Goal: Find specific page/section: Find specific page/section

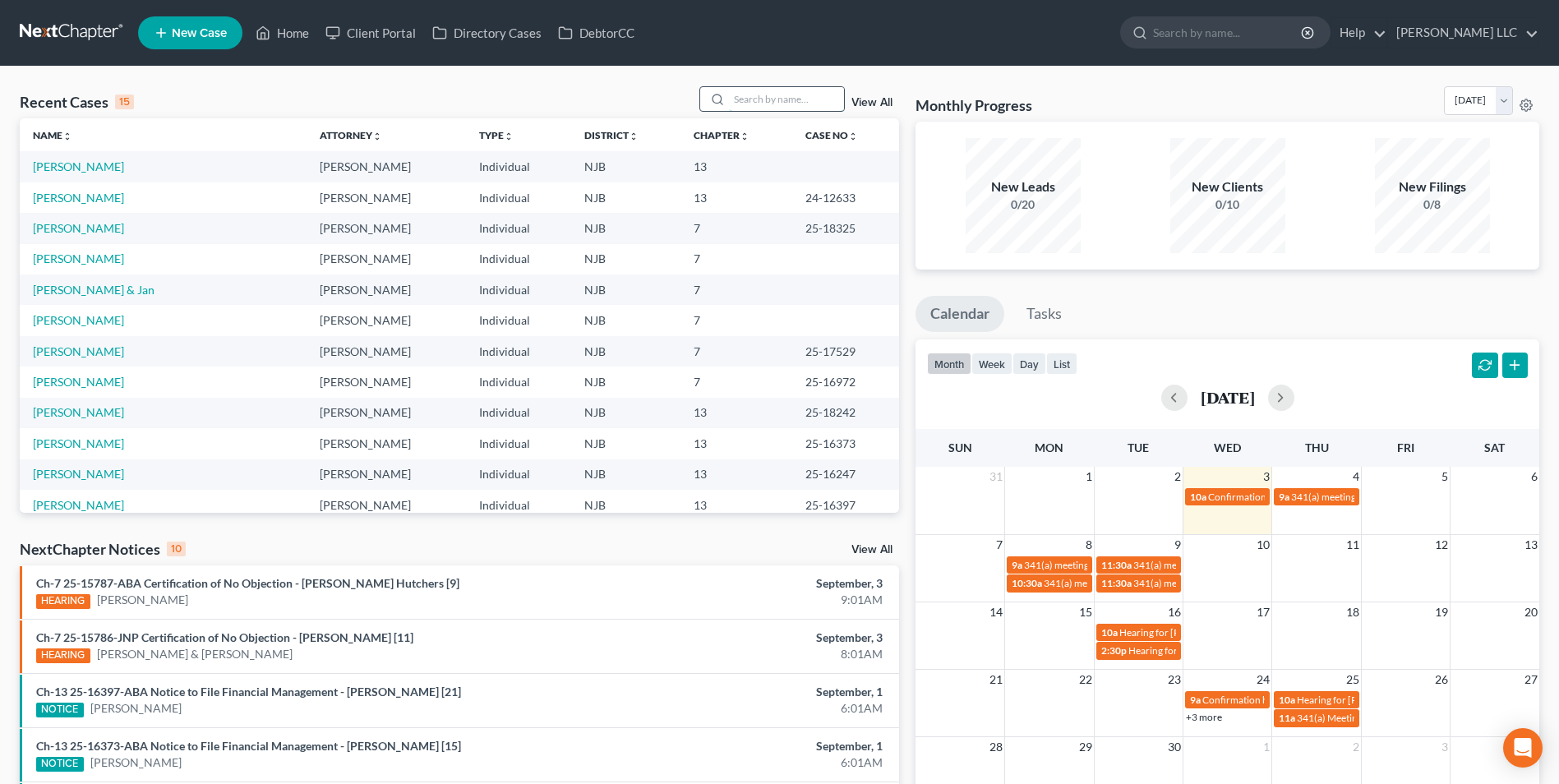
click at [753, 97] on input "search" at bounding box center [786, 99] width 115 height 24
type input "[PERSON_NAME]"
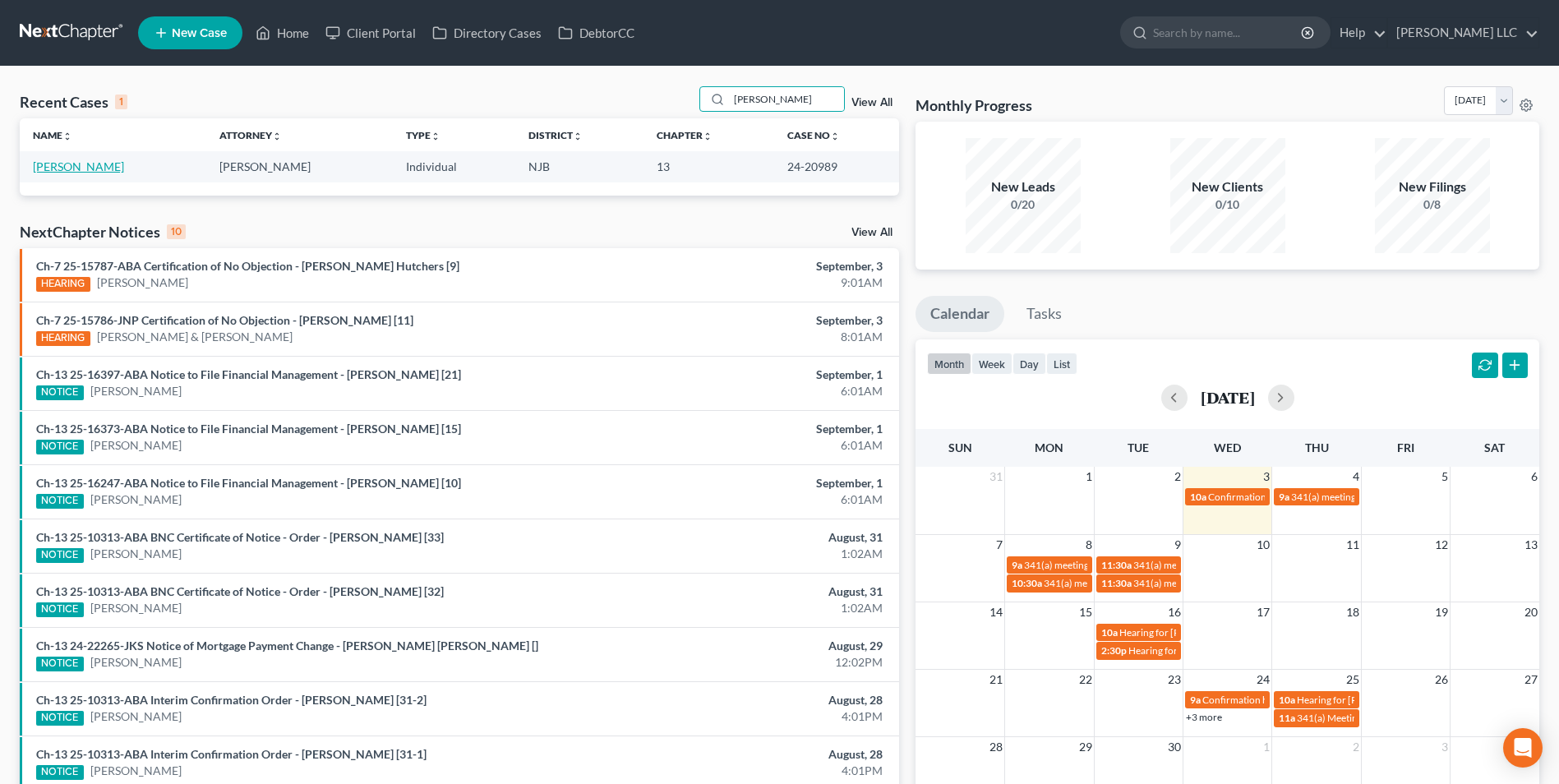
click at [64, 162] on link "[PERSON_NAME]" at bounding box center [79, 166] width 91 height 14
select select "4"
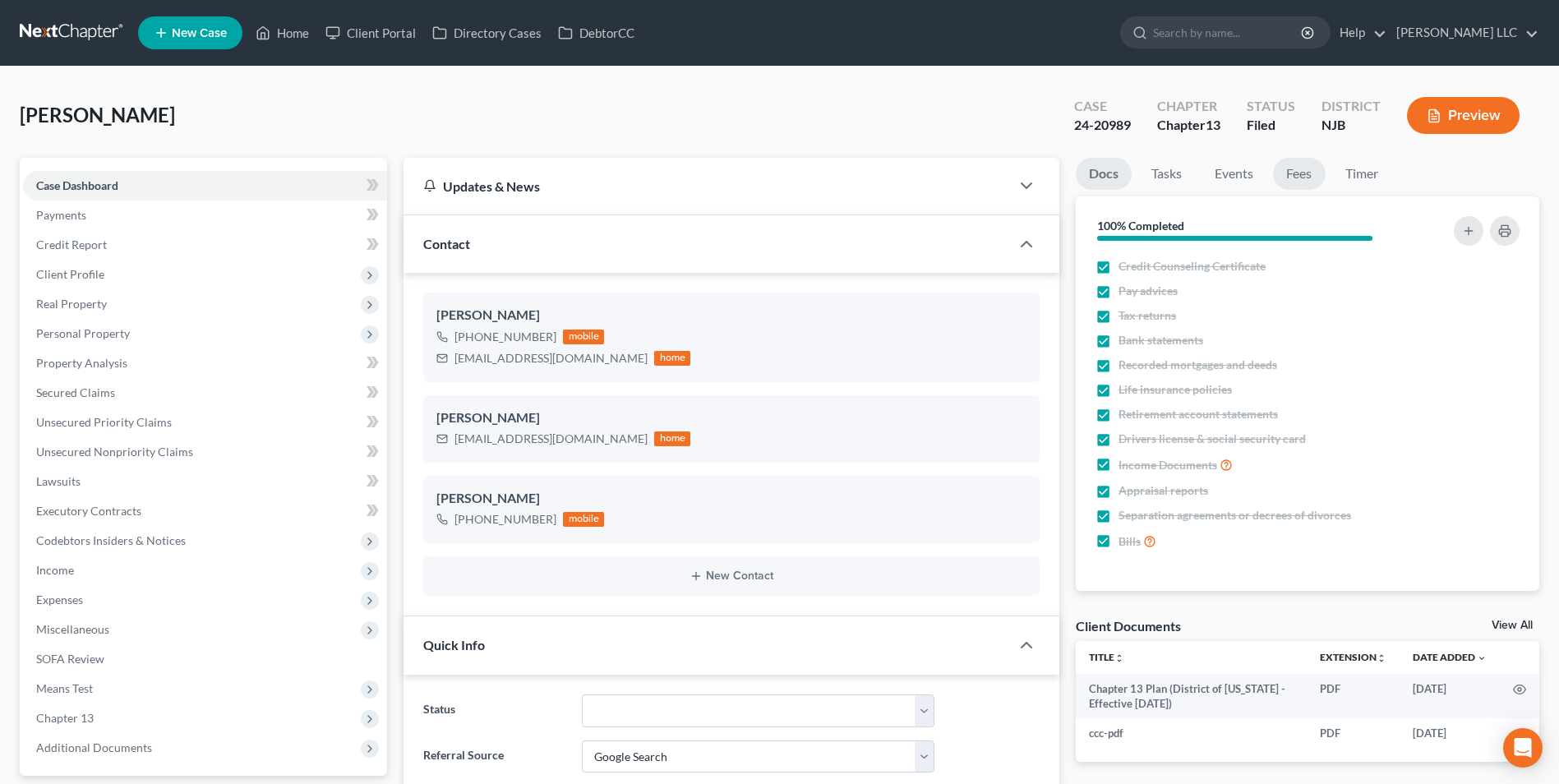
click at [1300, 179] on link "Fees" at bounding box center [1299, 174] width 53 height 32
